Goal: Transaction & Acquisition: Purchase product/service

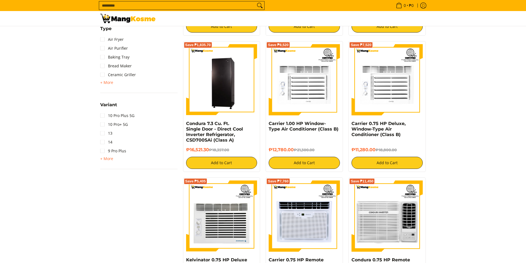
scroll to position [580, 0]
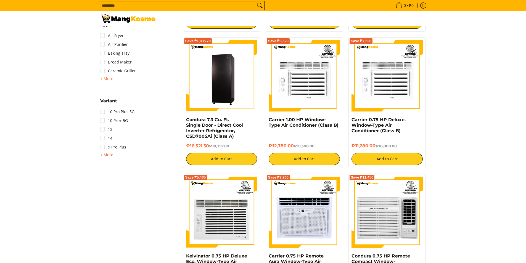
click at [108, 156] on span "+ More" at bounding box center [106, 155] width 13 height 4
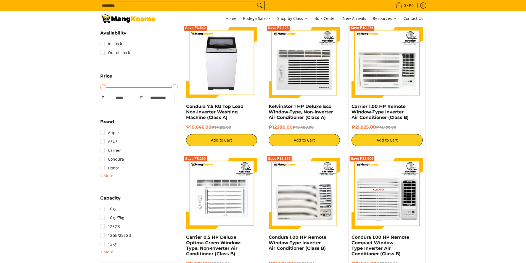
scroll to position [0, 0]
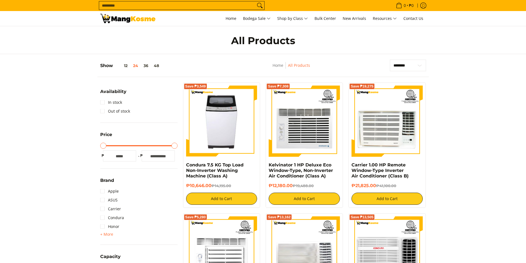
click at [307, 19] on span "Shop by Class" at bounding box center [292, 18] width 31 height 7
click at [258, 5] on icon "Search" at bounding box center [259, 5] width 9 height 8
click at [243, 6] on input "Search..." at bounding box center [177, 5] width 156 height 8
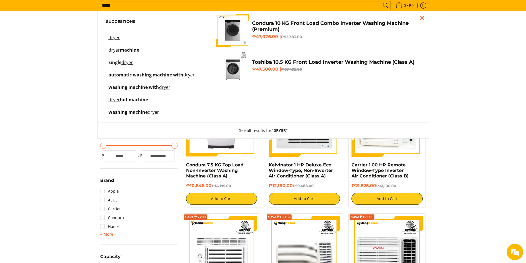
type input "*****"
click at [114, 100] on mark "dryer" at bounding box center [114, 100] width 11 height 6
click at [128, 100] on span "hot machine" at bounding box center [134, 100] width 28 height 6
click at [127, 99] on span "hot machine" at bounding box center [134, 100] width 28 height 6
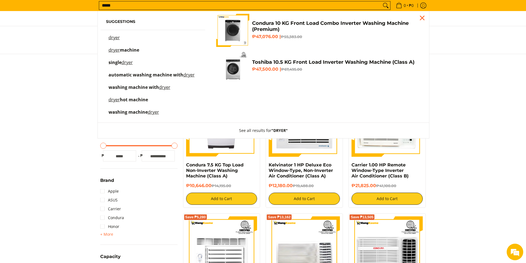
click at [127, 99] on span "hot machine" at bounding box center [134, 100] width 28 height 6
click at [130, 101] on span "hot machine" at bounding box center [134, 100] width 28 height 6
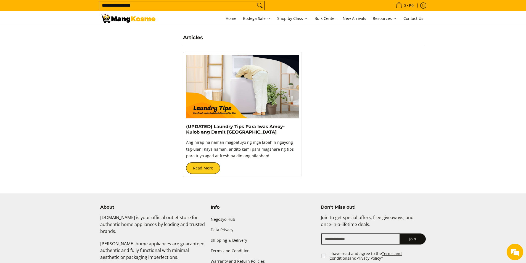
scroll to position [304, 0]
click at [211, 166] on link "Read More" at bounding box center [203, 168] width 34 height 12
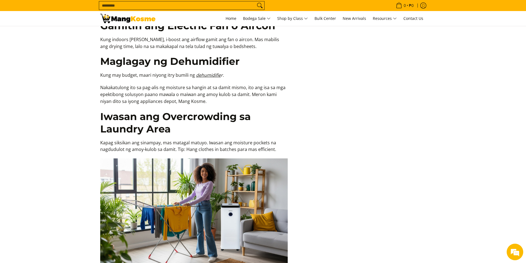
scroll to position [939, 0]
